Goal: Check status: Check status

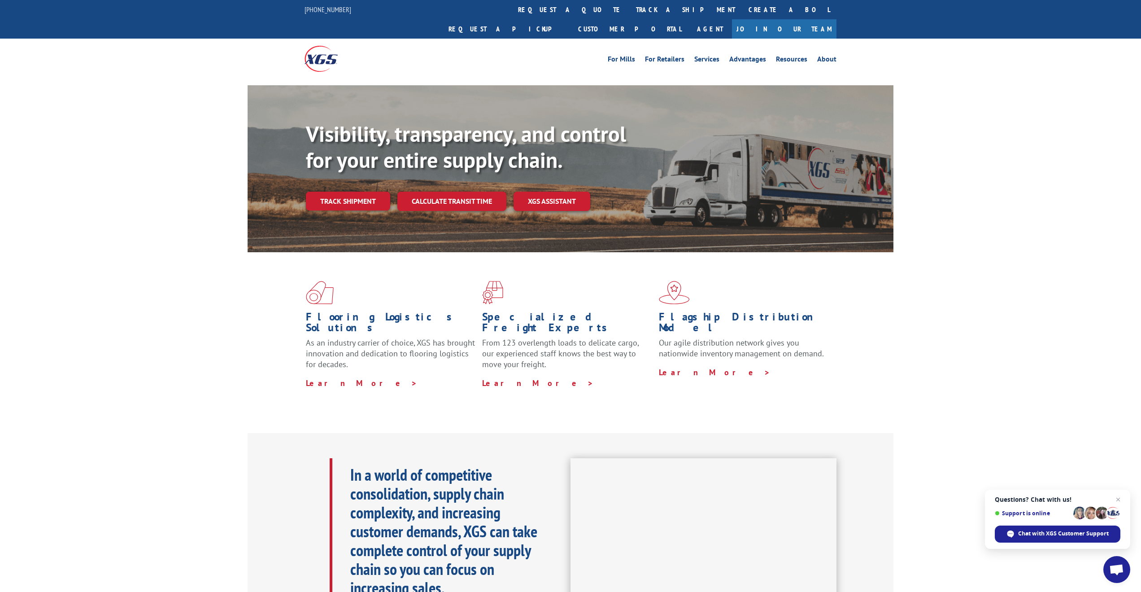
click at [357, 192] on link "Track shipment" at bounding box center [348, 201] width 84 height 19
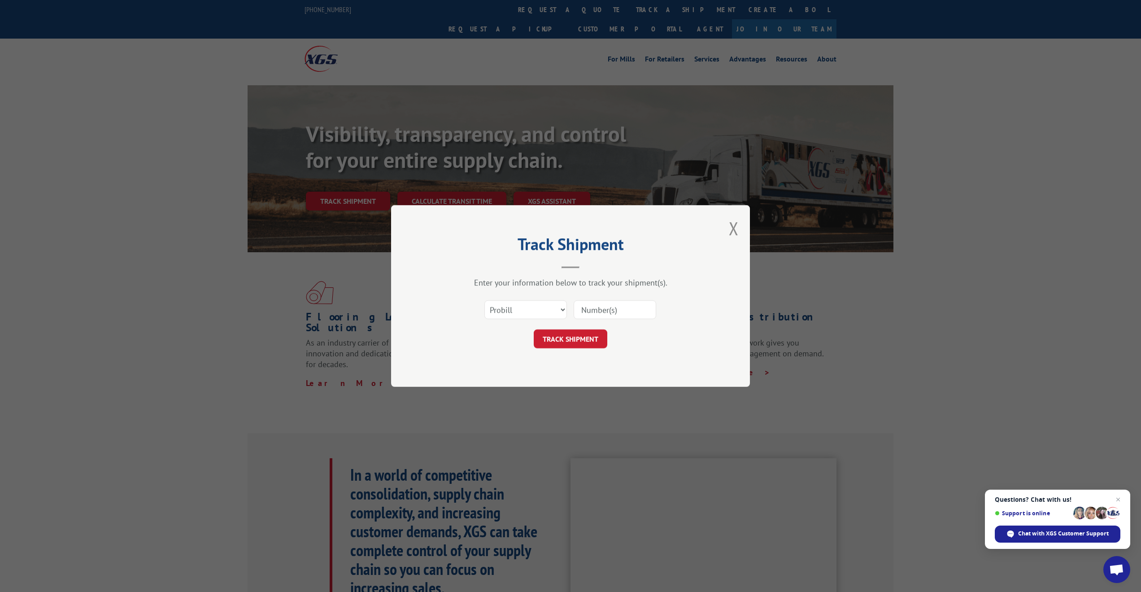
click at [599, 309] on input at bounding box center [615, 309] width 83 height 19
paste input "BOL3048819"
type input "BOL3048819"
click at [567, 340] on button "TRACK SHIPMENT" at bounding box center [571, 338] width 74 height 19
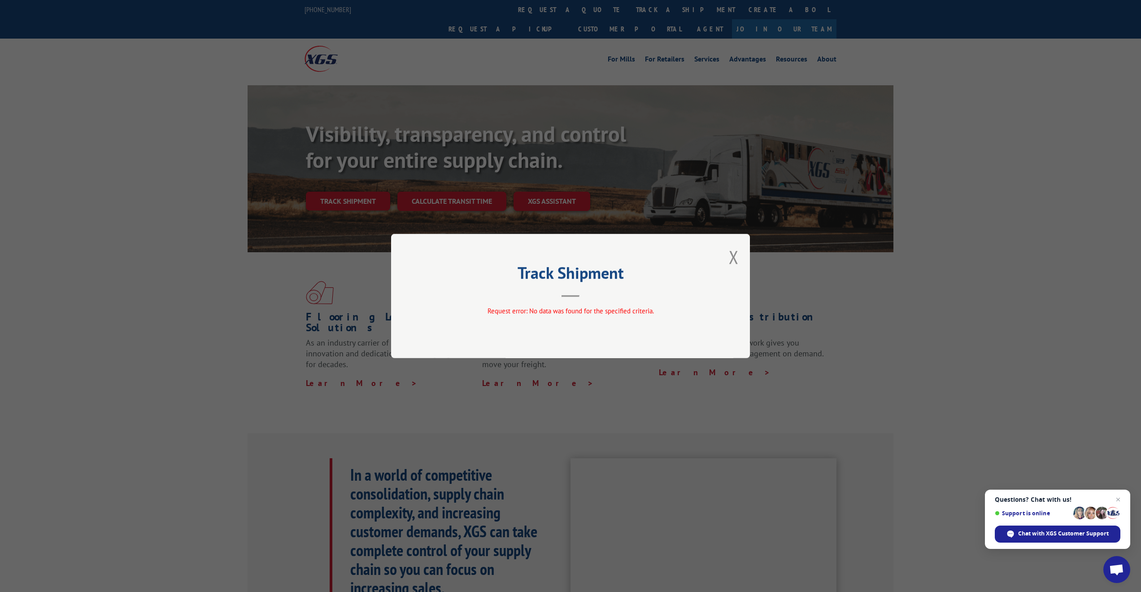
click at [728, 253] on div "Track Shipment Request error: No data was found for the specified criteria." at bounding box center [570, 296] width 359 height 124
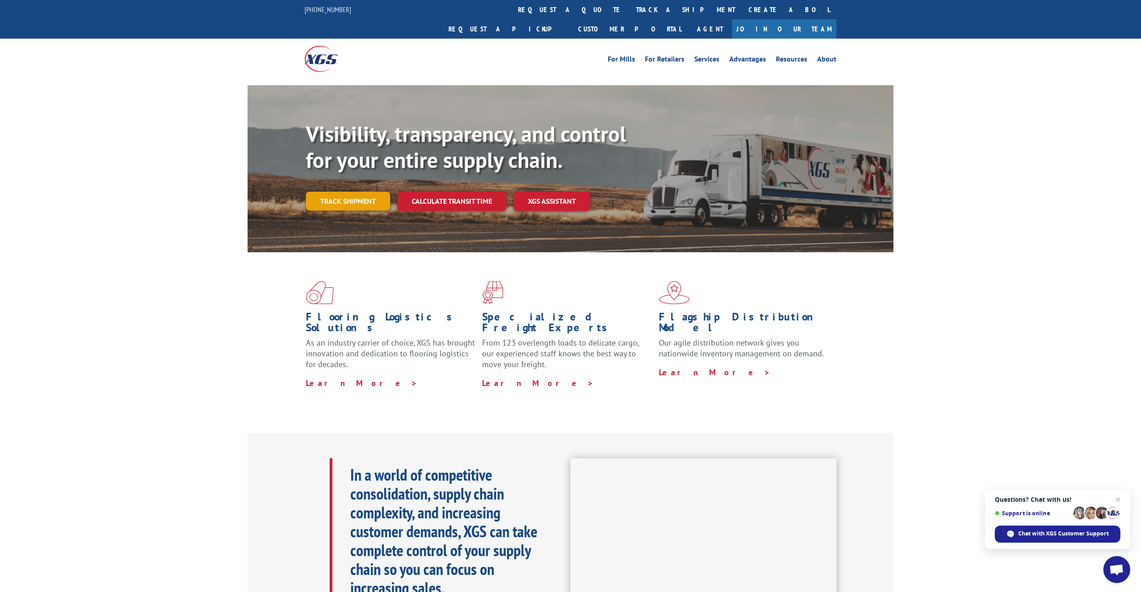
click at [350, 192] on link "Track shipment" at bounding box center [348, 201] width 84 height 19
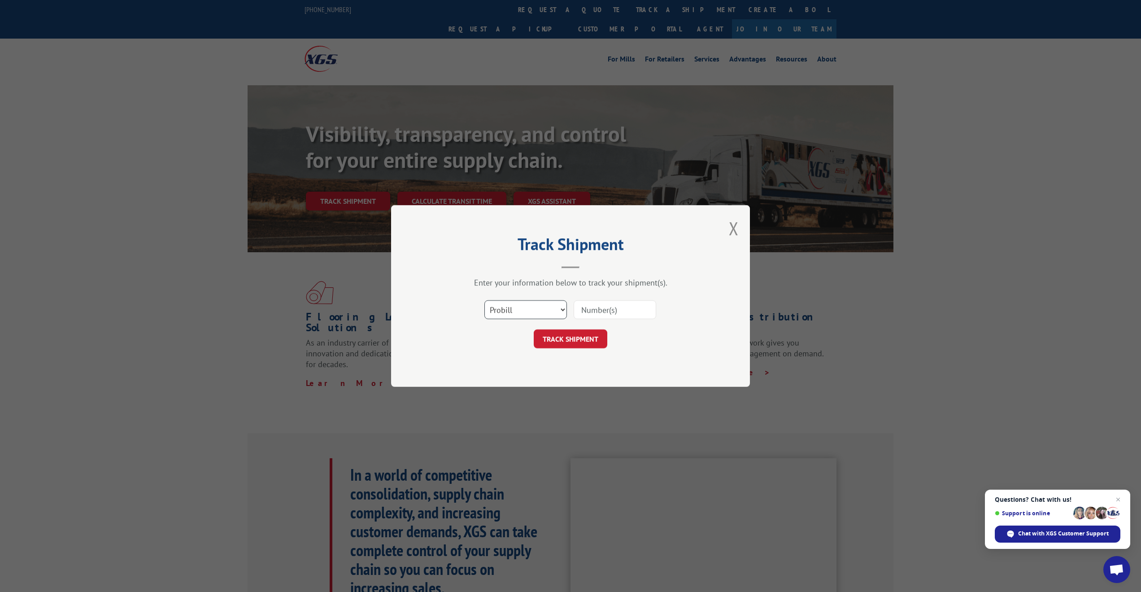
select select "bol"
click at [593, 314] on input at bounding box center [615, 309] width 83 height 19
paste input "BOL3048819"
type input "BOL3048819"
click at [583, 341] on button "TRACK SHIPMENT" at bounding box center [571, 338] width 74 height 19
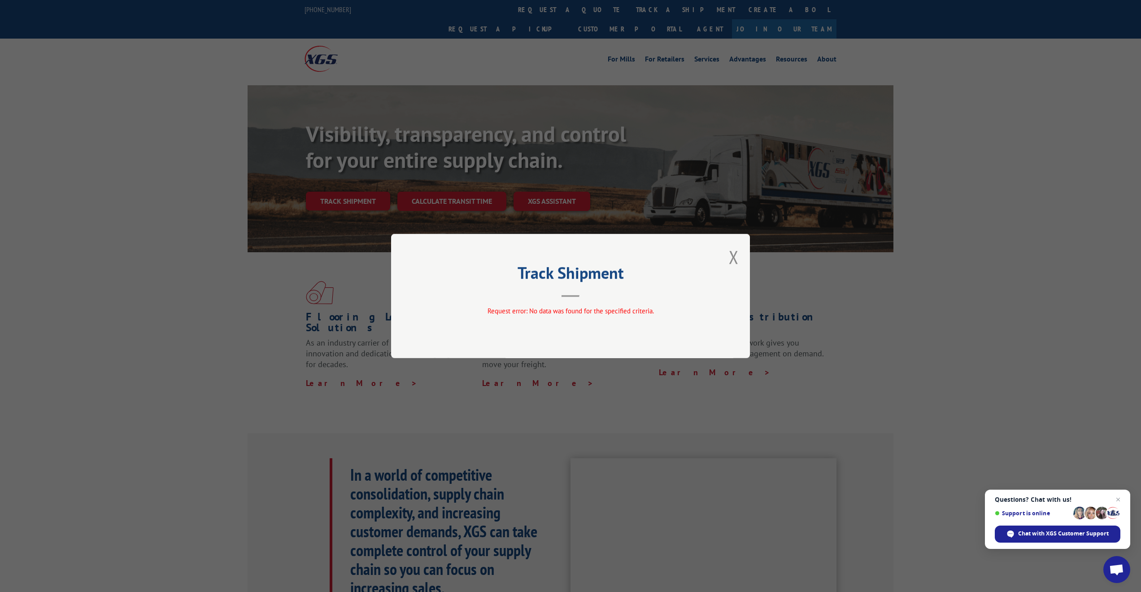
click at [736, 255] on button "Close modal" at bounding box center [734, 257] width 10 height 24
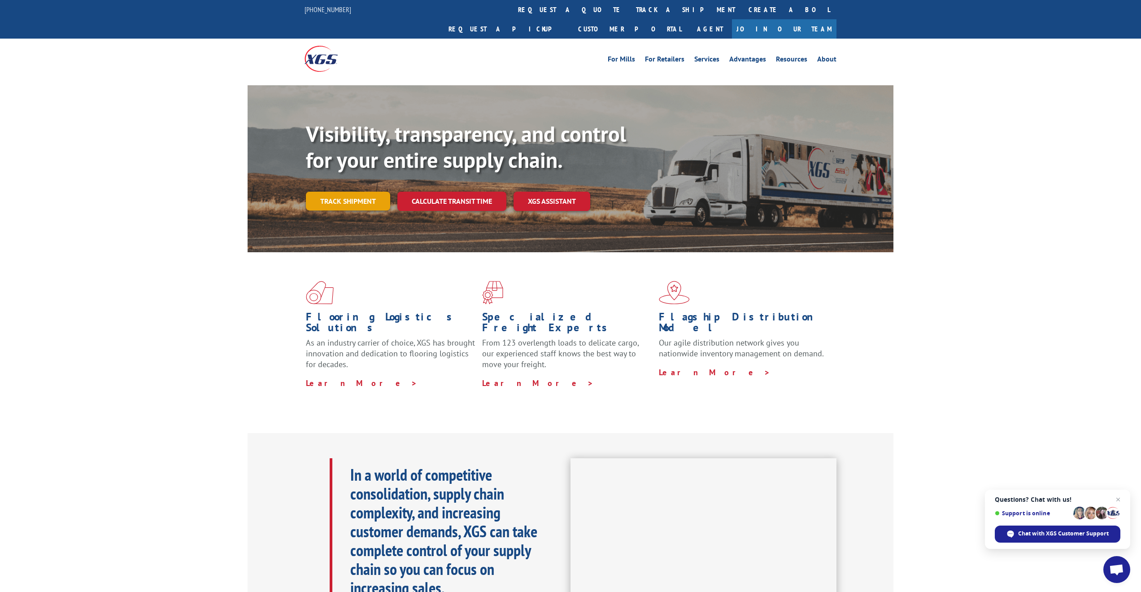
click at [356, 192] on link "Track shipment" at bounding box center [348, 201] width 84 height 19
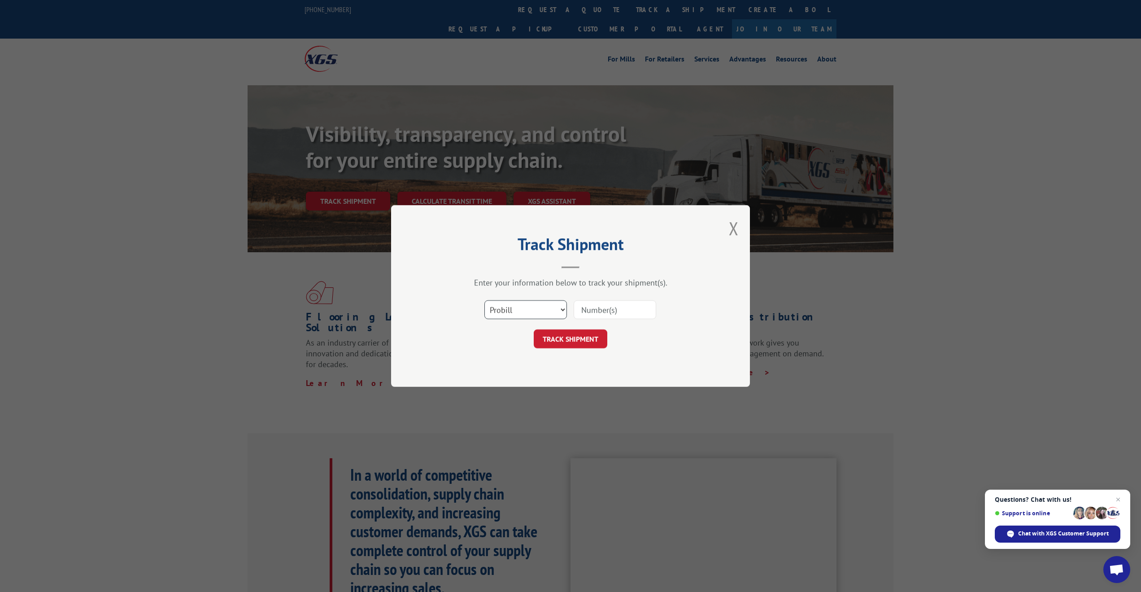
select select "po"
click at [592, 310] on input at bounding box center [615, 309] width 83 height 19
paste input "BOL3048819"
type input "BOL3048819"
click at [585, 337] on button "TRACK SHIPMENT" at bounding box center [571, 338] width 74 height 19
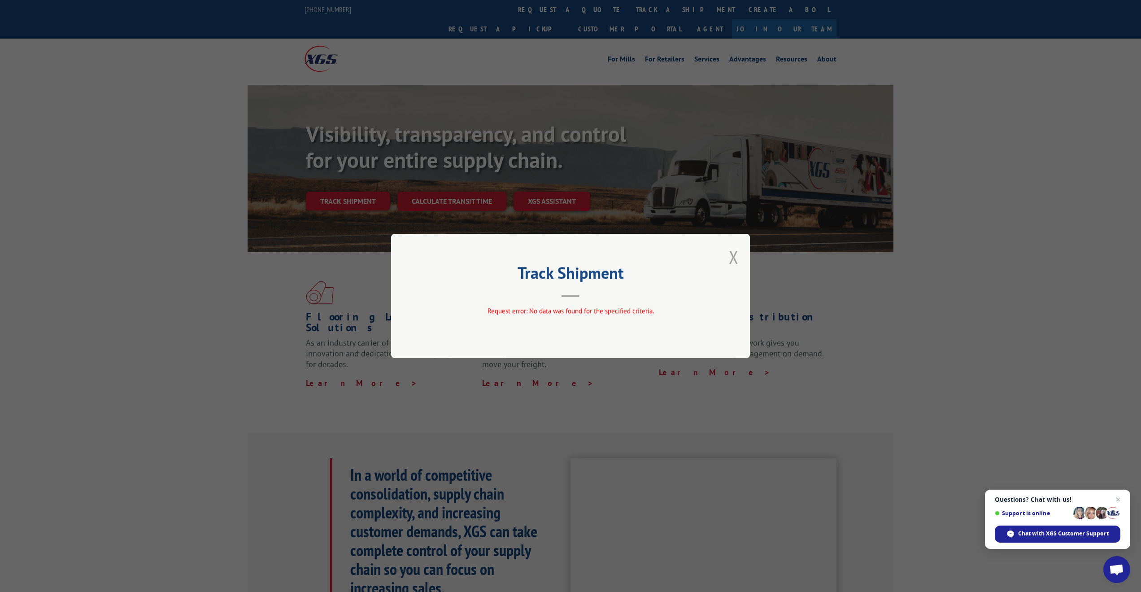
click at [732, 253] on button "Close modal" at bounding box center [734, 257] width 10 height 24
